Goal: Task Accomplishment & Management: Use online tool/utility

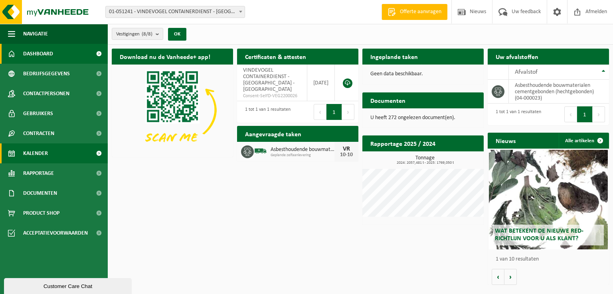
click at [56, 155] on link "Kalender" at bounding box center [54, 154] width 108 height 20
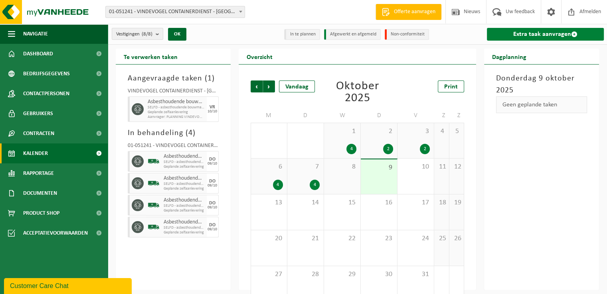
click at [531, 34] on link "Extra taak aanvragen" at bounding box center [545, 34] width 117 height 13
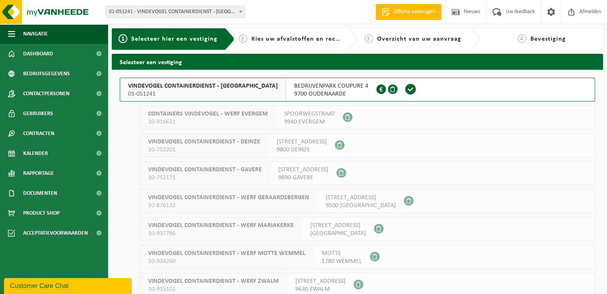
click at [320, 91] on span "9700 OUDENAARDE" at bounding box center [331, 94] width 74 height 8
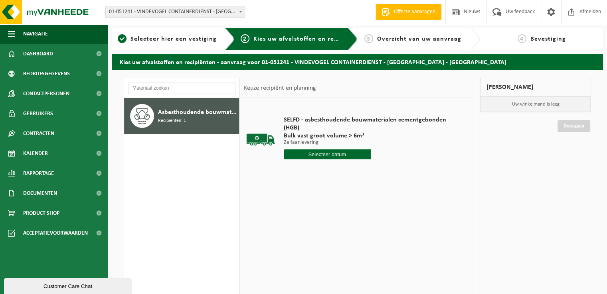
click at [324, 153] on input "text" at bounding box center [327, 155] width 87 height 10
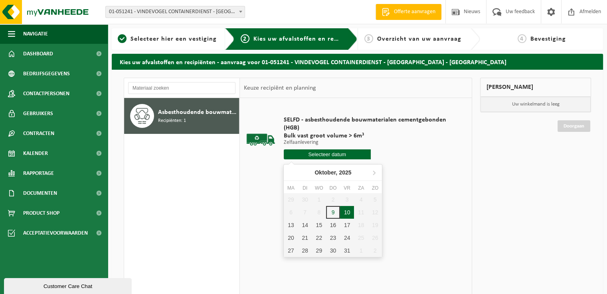
click at [345, 211] on div "10" at bounding box center [347, 212] width 14 height 13
type input "Van [DATE]"
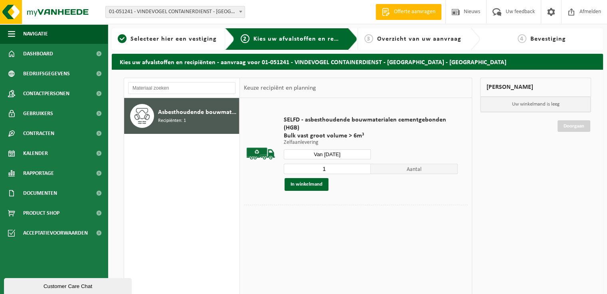
click at [329, 169] on input "1" at bounding box center [327, 169] width 87 height 10
type input "2"
click at [324, 186] on button "In winkelmand" at bounding box center [306, 184] width 44 height 13
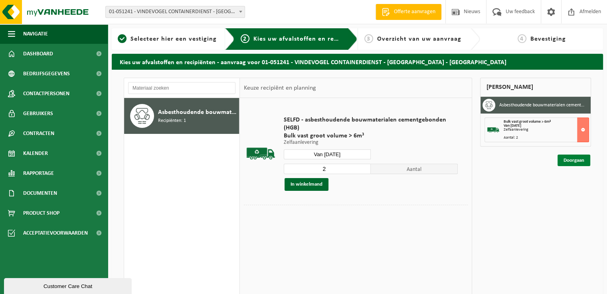
click at [574, 159] on link "Doorgaan" at bounding box center [573, 161] width 33 height 12
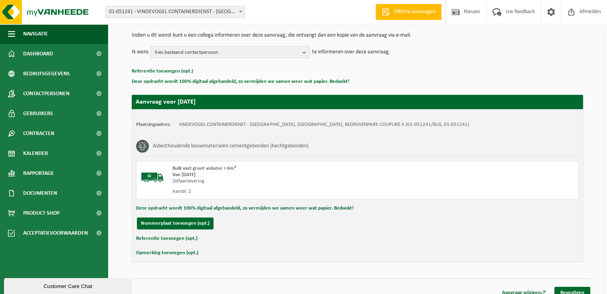
scroll to position [88, 0]
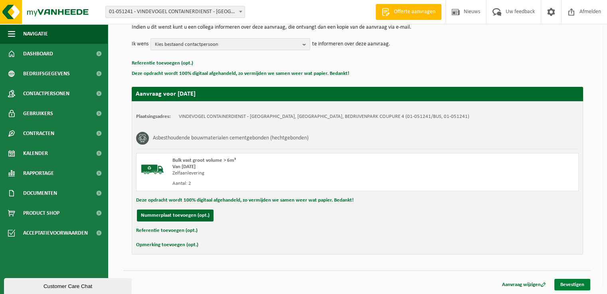
click at [560, 283] on link "Bevestigen" at bounding box center [572, 285] width 36 height 12
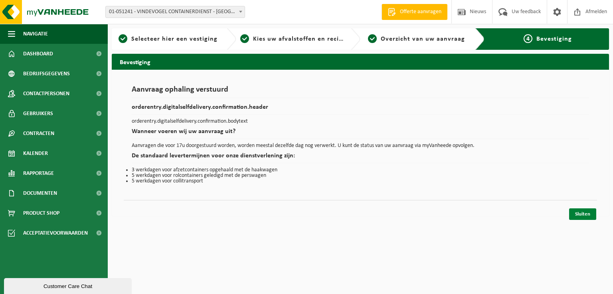
click at [587, 211] on link "Sluiten" at bounding box center [582, 215] width 27 height 12
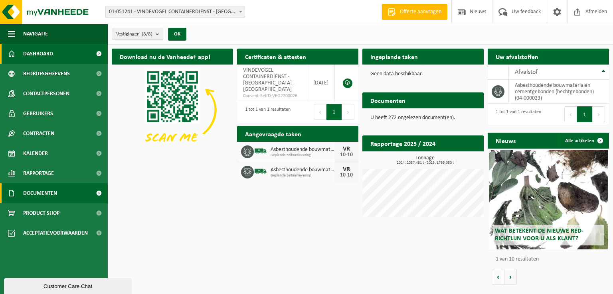
click at [30, 192] on span "Documenten" at bounding box center [40, 194] width 34 height 20
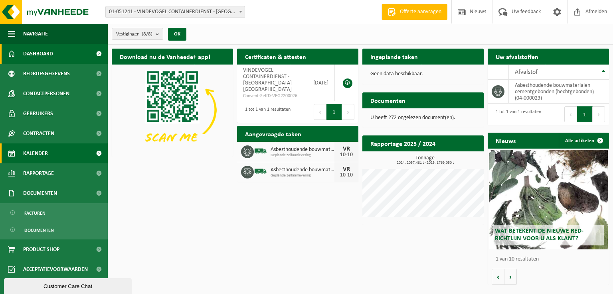
click at [34, 157] on span "Kalender" at bounding box center [35, 154] width 25 height 20
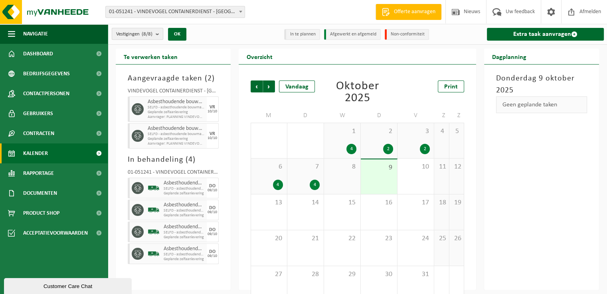
click at [158, 34] on b "submit" at bounding box center [159, 33] width 7 height 11
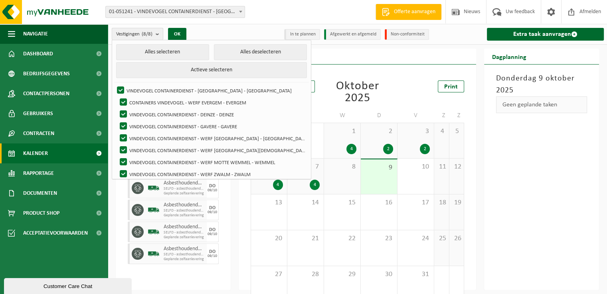
click at [158, 34] on b "submit" at bounding box center [159, 34] width 7 height 12
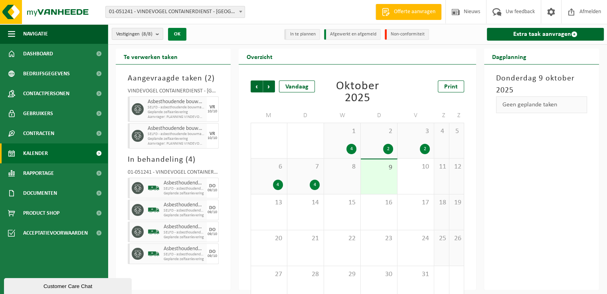
click at [178, 33] on button "OK" at bounding box center [177, 34] width 18 height 13
